Goal: Check status: Check status

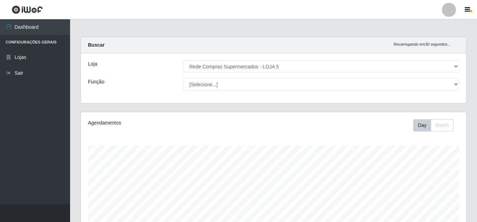
select select "397"
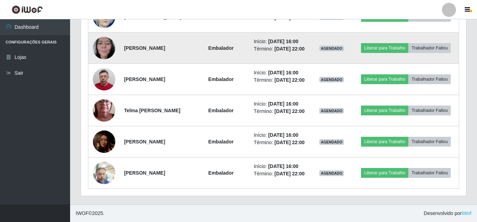
scroll to position [594, 0]
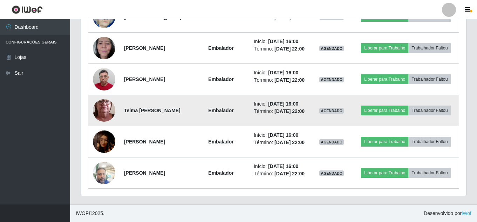
click at [97, 126] on img at bounding box center [104, 110] width 22 height 50
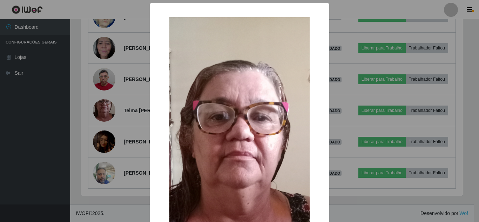
click at [77, 98] on div "× OK Cancel" at bounding box center [239, 111] width 479 height 222
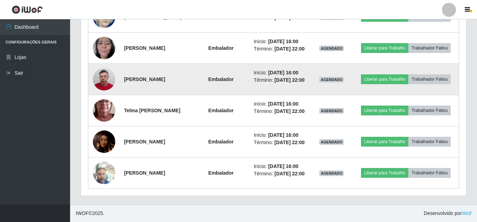
scroll to position [629, 0]
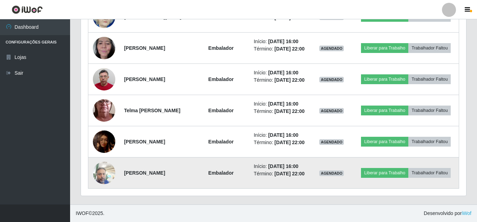
click at [102, 173] on img at bounding box center [104, 173] width 22 height 30
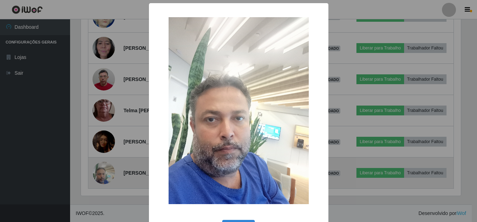
scroll to position [145, 382]
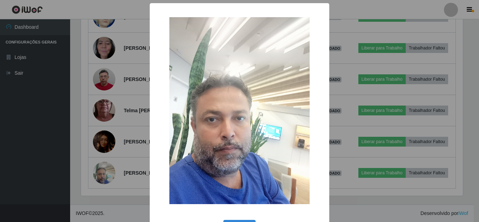
click at [68, 143] on div "× OK Cancel" at bounding box center [239, 111] width 479 height 222
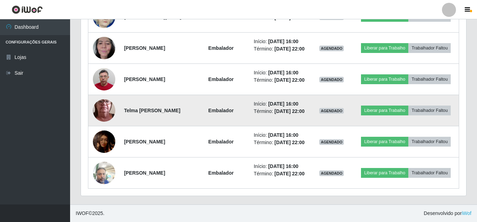
scroll to position [559, 0]
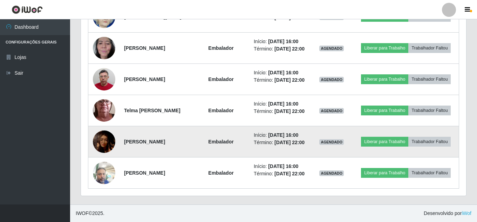
click at [107, 159] on img at bounding box center [104, 141] width 22 height 35
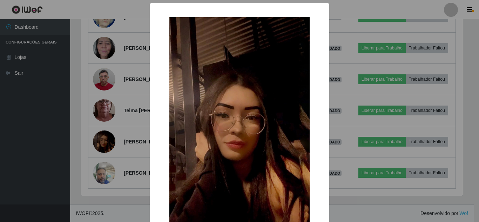
click at [87, 146] on div "× OK Cancel" at bounding box center [239, 111] width 479 height 222
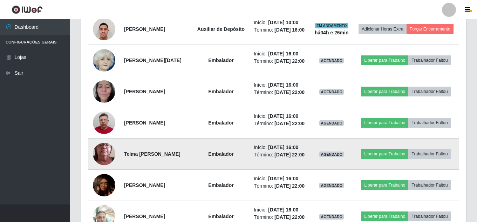
scroll to position [524, 0]
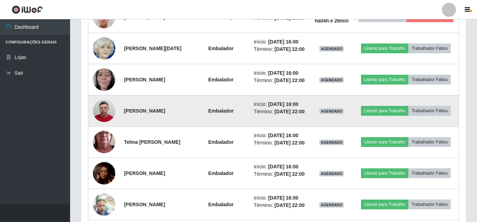
click at [102, 126] on img at bounding box center [104, 111] width 22 height 30
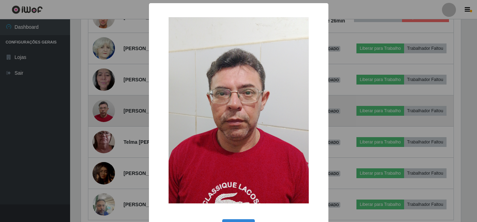
scroll to position [145, 382]
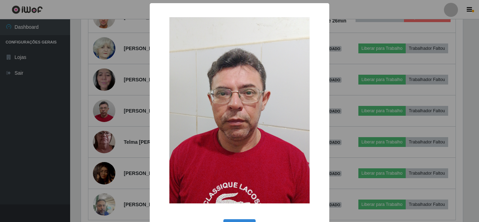
click at [73, 137] on div "× OK Cancel" at bounding box center [239, 111] width 479 height 222
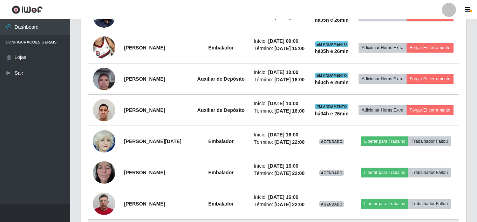
scroll to position [419, 0]
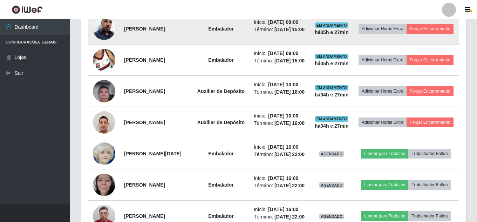
click at [107, 47] on img at bounding box center [104, 29] width 22 height 40
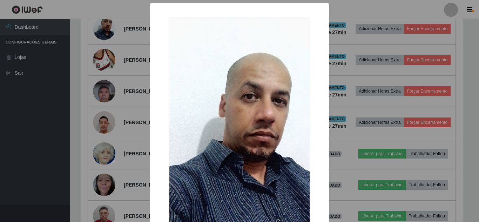
click at [106, 96] on div "× OK Cancel" at bounding box center [239, 111] width 479 height 222
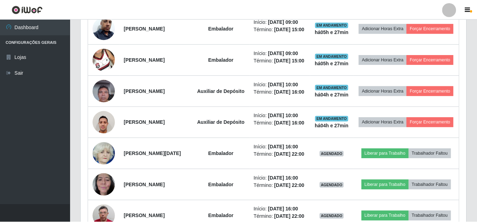
scroll to position [0, 0]
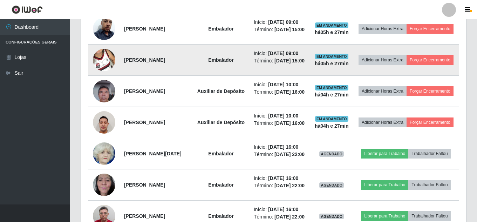
click at [103, 76] on td at bounding box center [104, 59] width 32 height 31
click at [104, 80] on img at bounding box center [104, 60] width 22 height 40
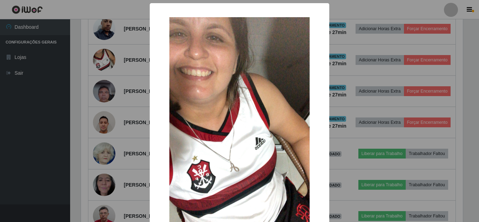
click at [119, 101] on div "× OK Cancel" at bounding box center [239, 111] width 479 height 222
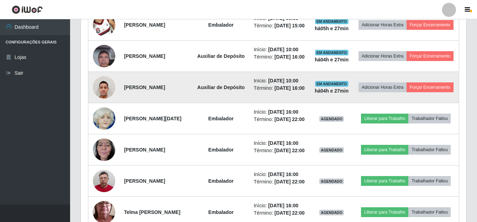
click at [110, 102] on img at bounding box center [104, 87] width 22 height 30
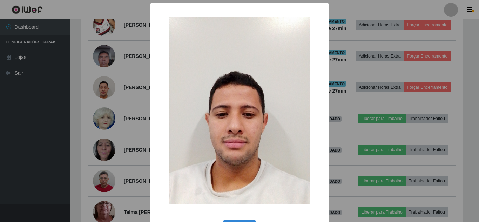
click at [131, 128] on div "× OK Cancel" at bounding box center [239, 111] width 479 height 222
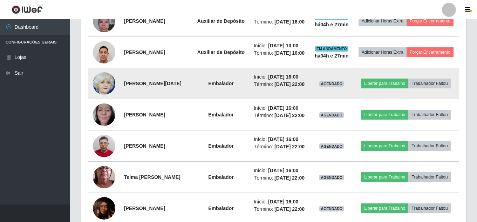
click at [106, 96] on img at bounding box center [104, 83] width 22 height 25
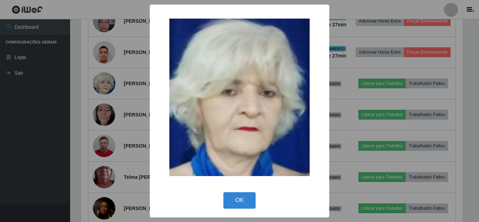
click at [130, 144] on div "× OK Cancel" at bounding box center [239, 111] width 479 height 222
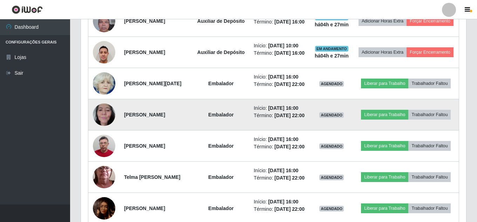
click at [106, 129] on img at bounding box center [104, 114] width 22 height 30
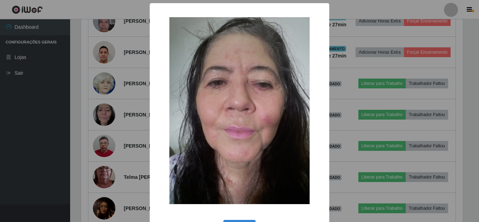
click at [121, 146] on div "× OK Cancel" at bounding box center [239, 111] width 479 height 222
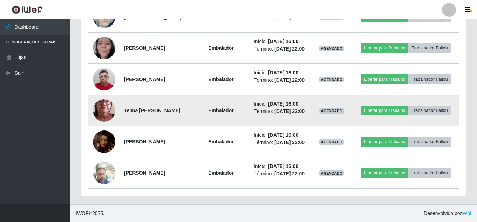
scroll to position [629, 0]
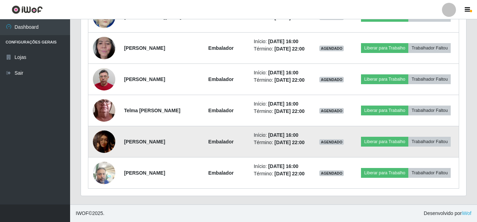
click at [104, 138] on img at bounding box center [104, 141] width 22 height 35
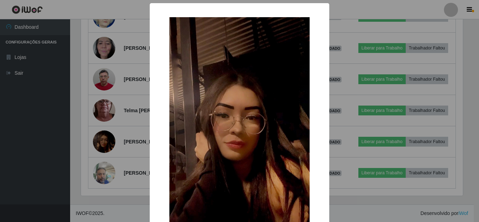
click at [104, 137] on div "× OK Cancel" at bounding box center [239, 111] width 479 height 222
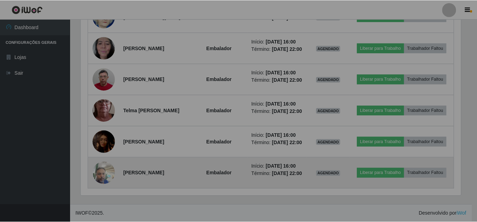
scroll to position [145, 385]
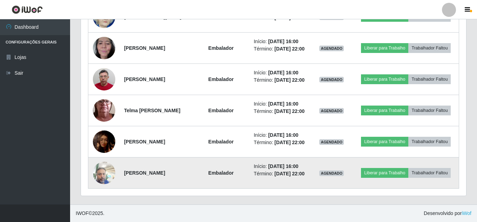
click at [102, 169] on img at bounding box center [104, 173] width 22 height 30
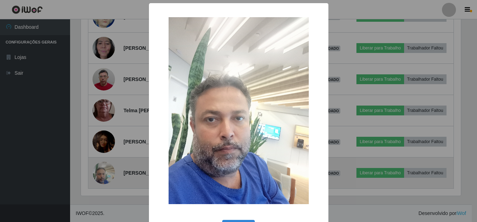
scroll to position [145, 382]
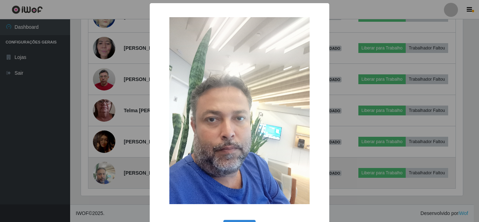
click at [102, 169] on div "× OK Cancel" at bounding box center [239, 111] width 479 height 222
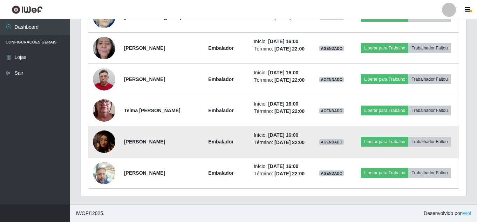
scroll to position [594, 0]
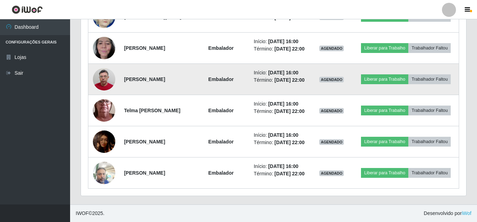
click at [96, 94] on img at bounding box center [104, 79] width 22 height 30
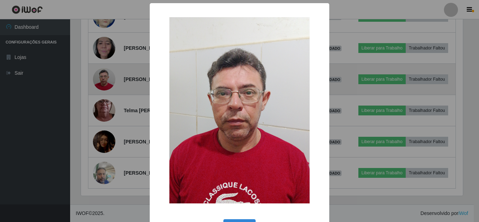
click at [96, 102] on div "× OK Cancel" at bounding box center [239, 111] width 479 height 222
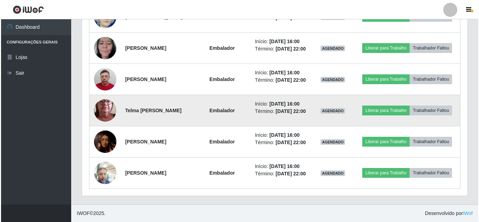
scroll to position [629, 0]
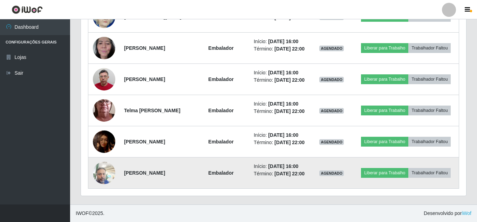
click at [101, 177] on img at bounding box center [104, 173] width 22 height 30
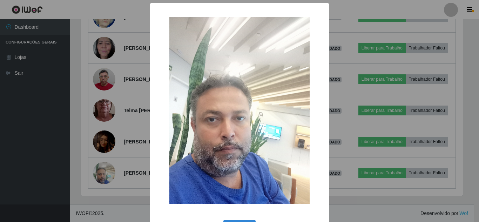
click at [108, 171] on div "× OK Cancel" at bounding box center [239, 111] width 479 height 222
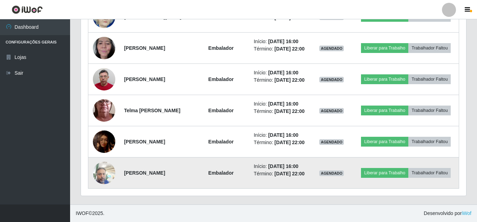
scroll to position [559, 0]
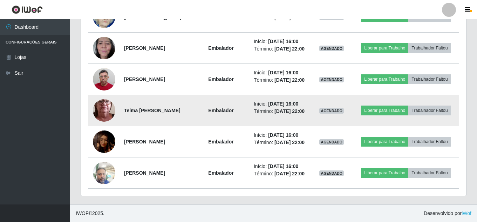
click at [107, 135] on img at bounding box center [104, 110] width 22 height 50
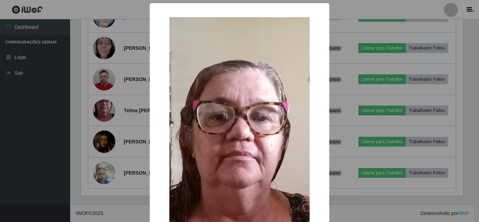
click at [114, 142] on div "× OK Cancel" at bounding box center [239, 111] width 479 height 222
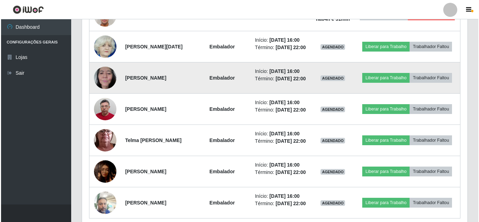
scroll to position [524, 0]
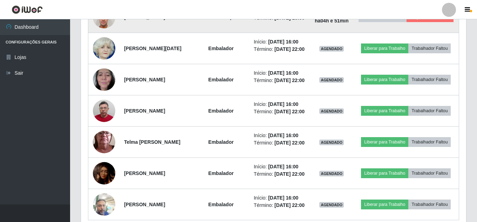
click at [104, 32] on img at bounding box center [104, 17] width 22 height 30
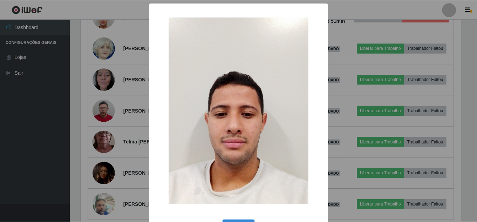
scroll to position [26, 0]
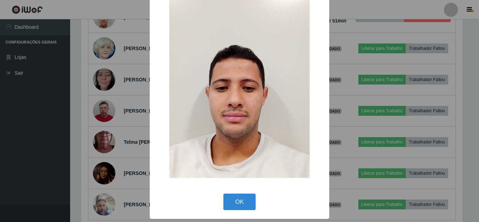
click at [139, 110] on div "× OK Cancel" at bounding box center [239, 111] width 479 height 222
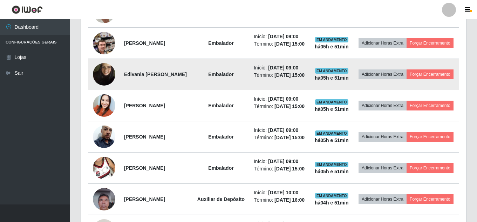
scroll to position [314, 0]
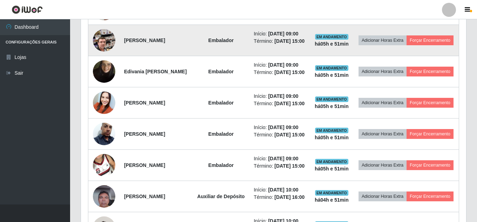
click at [108, 48] on img at bounding box center [104, 40] width 22 height 40
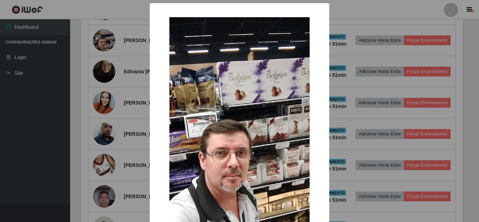
click at [127, 77] on div "× OK Cancel" at bounding box center [239, 111] width 479 height 222
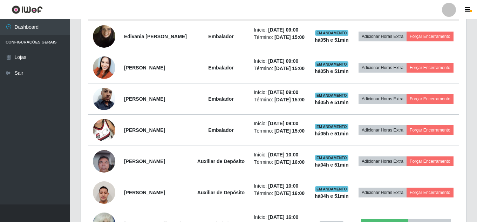
scroll to position [384, 0]
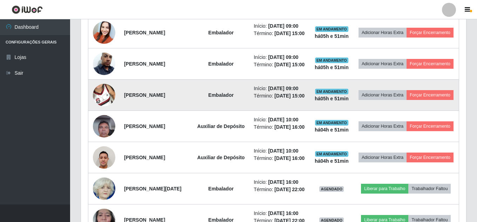
click at [101, 115] on img at bounding box center [104, 95] width 22 height 40
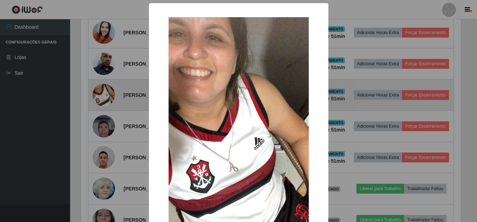
scroll to position [145, 382]
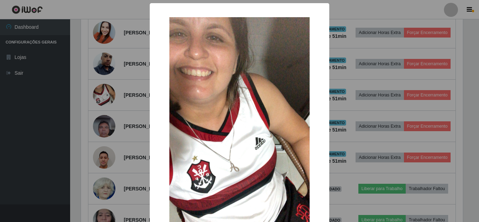
click at [101, 124] on div "× OK Cancel" at bounding box center [239, 111] width 479 height 222
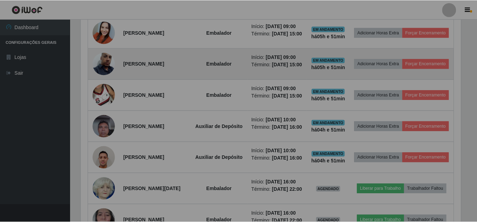
scroll to position [145, 385]
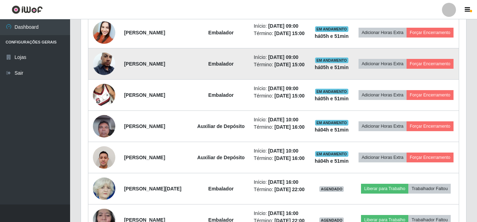
click at [104, 83] on img at bounding box center [104, 64] width 22 height 40
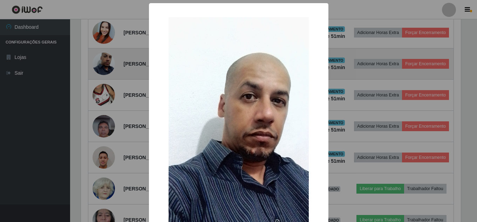
scroll to position [145, 382]
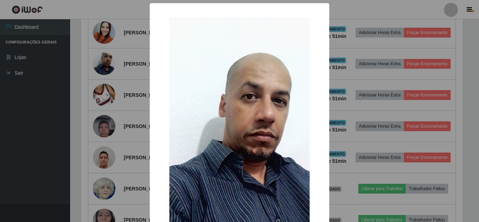
click at [99, 83] on div "× OK Cancel" at bounding box center [239, 111] width 479 height 222
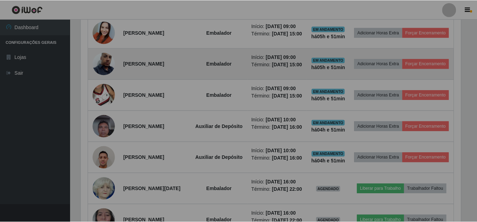
scroll to position [145, 385]
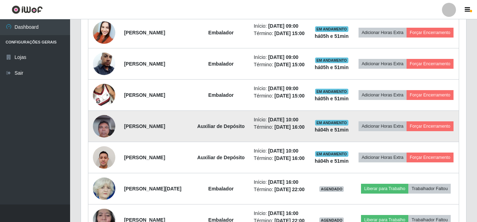
click at [103, 141] on img at bounding box center [104, 126] width 22 height 30
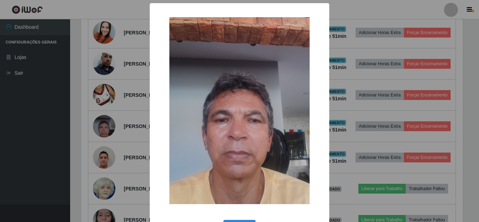
click at [123, 116] on div "× OK Cancel" at bounding box center [239, 111] width 479 height 222
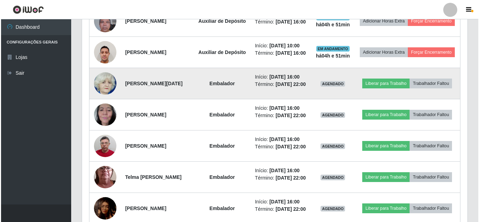
scroll to position [559, 0]
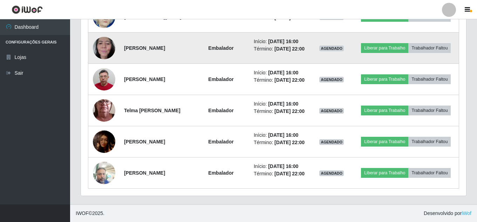
click at [106, 63] on img at bounding box center [104, 48] width 22 height 30
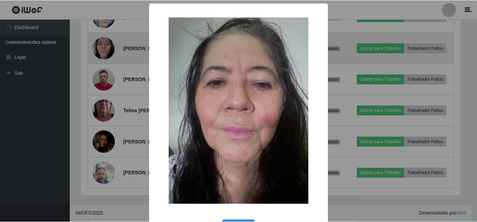
scroll to position [145, 382]
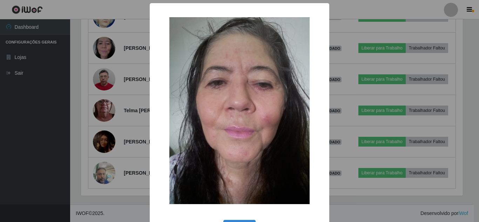
click at [114, 100] on div "× OK Cancel" at bounding box center [239, 111] width 479 height 222
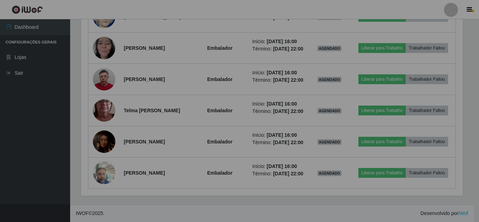
scroll to position [145, 385]
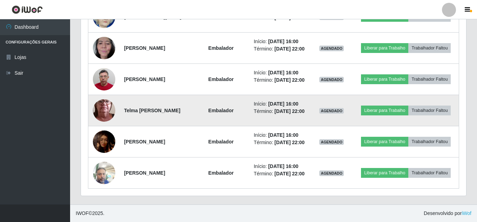
click at [112, 135] on img at bounding box center [104, 110] width 22 height 50
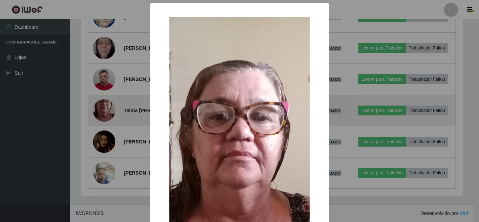
scroll to position [350193, 349957]
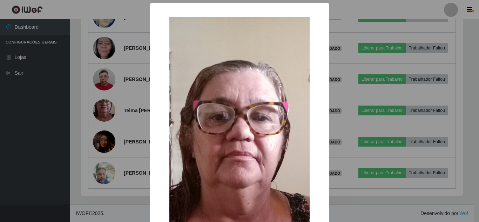
click at [110, 167] on div "× OK Cancel" at bounding box center [239, 111] width 479 height 222
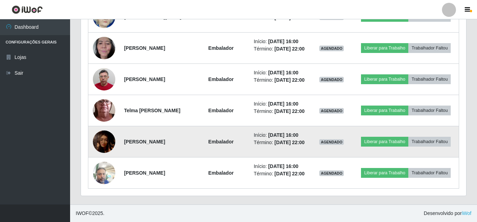
click at [108, 159] on img at bounding box center [104, 141] width 22 height 35
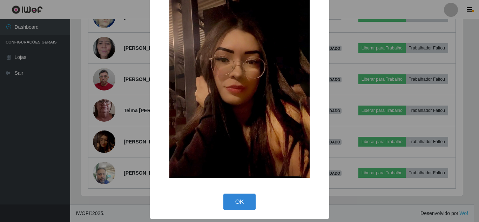
click at [125, 135] on div "× OK Cancel" at bounding box center [239, 111] width 479 height 222
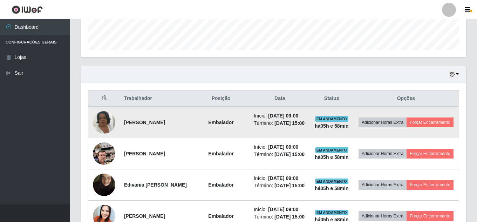
scroll to position [208, 0]
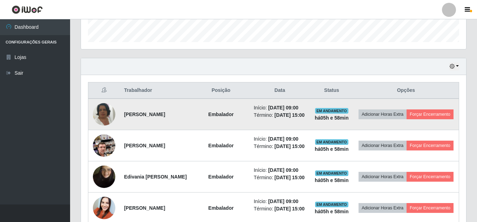
click at [98, 119] on img at bounding box center [104, 114] width 22 height 40
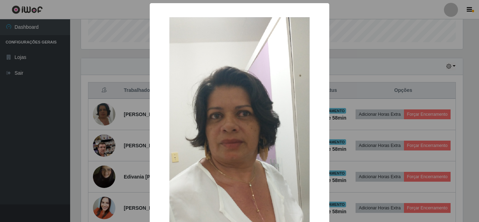
click at [119, 126] on div "× OK Cancel" at bounding box center [239, 111] width 479 height 222
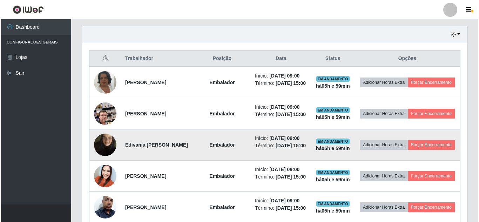
scroll to position [243, 0]
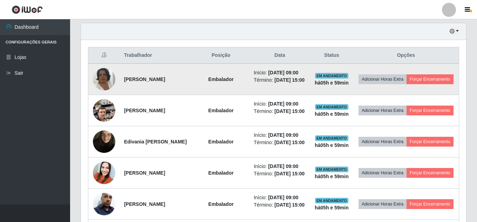
click at [106, 74] on img at bounding box center [104, 79] width 22 height 40
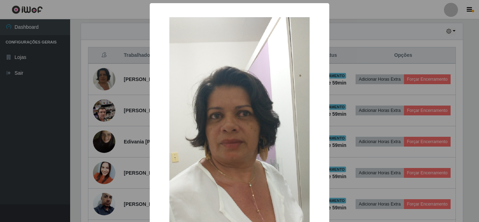
click at [150, 73] on div "× OK Cancel" at bounding box center [239, 155] width 179 height 304
click at [132, 84] on div "× OK Cancel" at bounding box center [239, 111] width 479 height 222
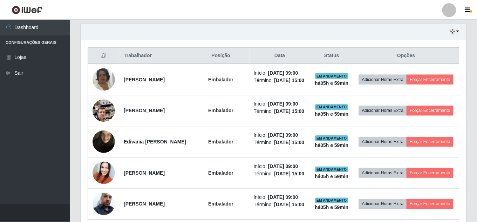
scroll to position [145, 385]
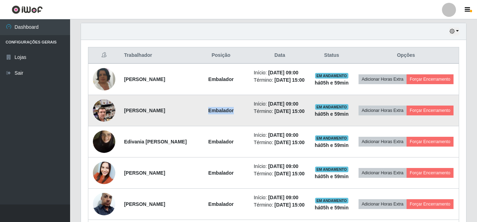
drag, startPoint x: 235, startPoint y: 117, endPoint x: 196, endPoint y: 116, distance: 39.6
click at [206, 117] on td "Embalador" at bounding box center [220, 110] width 57 height 31
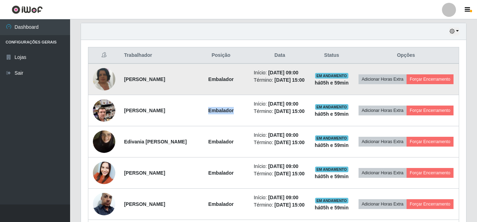
click at [103, 87] on img at bounding box center [104, 79] width 22 height 40
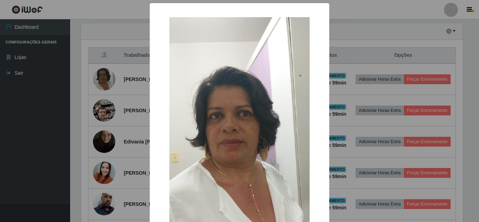
click at [107, 104] on div "× OK Cancel" at bounding box center [239, 111] width 479 height 222
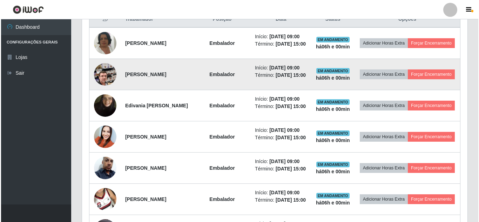
scroll to position [279, 0]
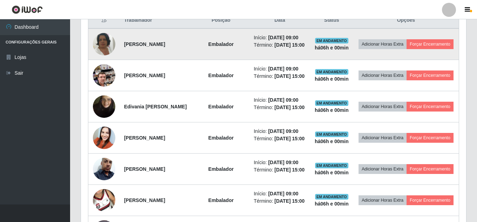
click at [108, 53] on img at bounding box center [104, 44] width 22 height 40
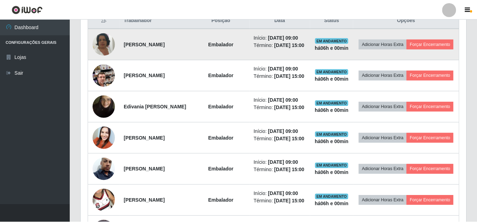
scroll to position [145, 382]
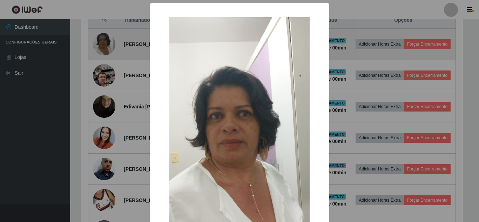
click at [108, 53] on div "× OK Cancel" at bounding box center [239, 111] width 479 height 222
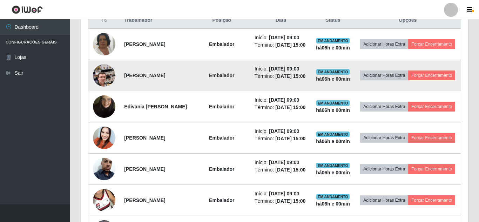
scroll to position [145, 385]
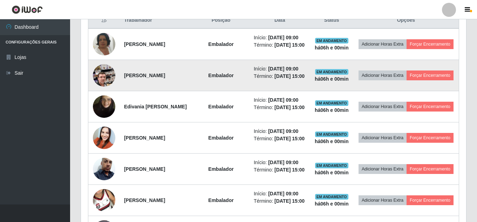
click at [100, 89] on img at bounding box center [104, 75] width 22 height 40
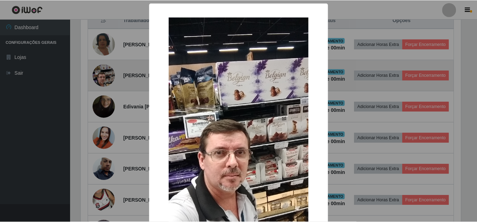
scroll to position [145, 382]
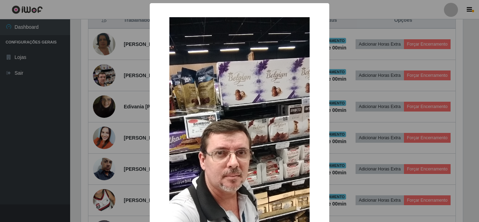
click at [103, 112] on div "× OK Cancel" at bounding box center [239, 111] width 479 height 222
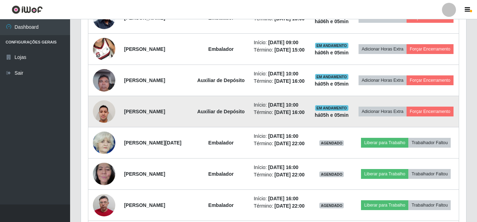
scroll to position [369, 0]
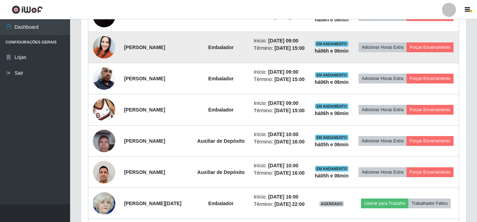
drag, startPoint x: 403, startPoint y: 124, endPoint x: 207, endPoint y: 77, distance: 200.7
click at [207, 63] on td "Embalador" at bounding box center [220, 47] width 57 height 31
